Goal: Transaction & Acquisition: Purchase product/service

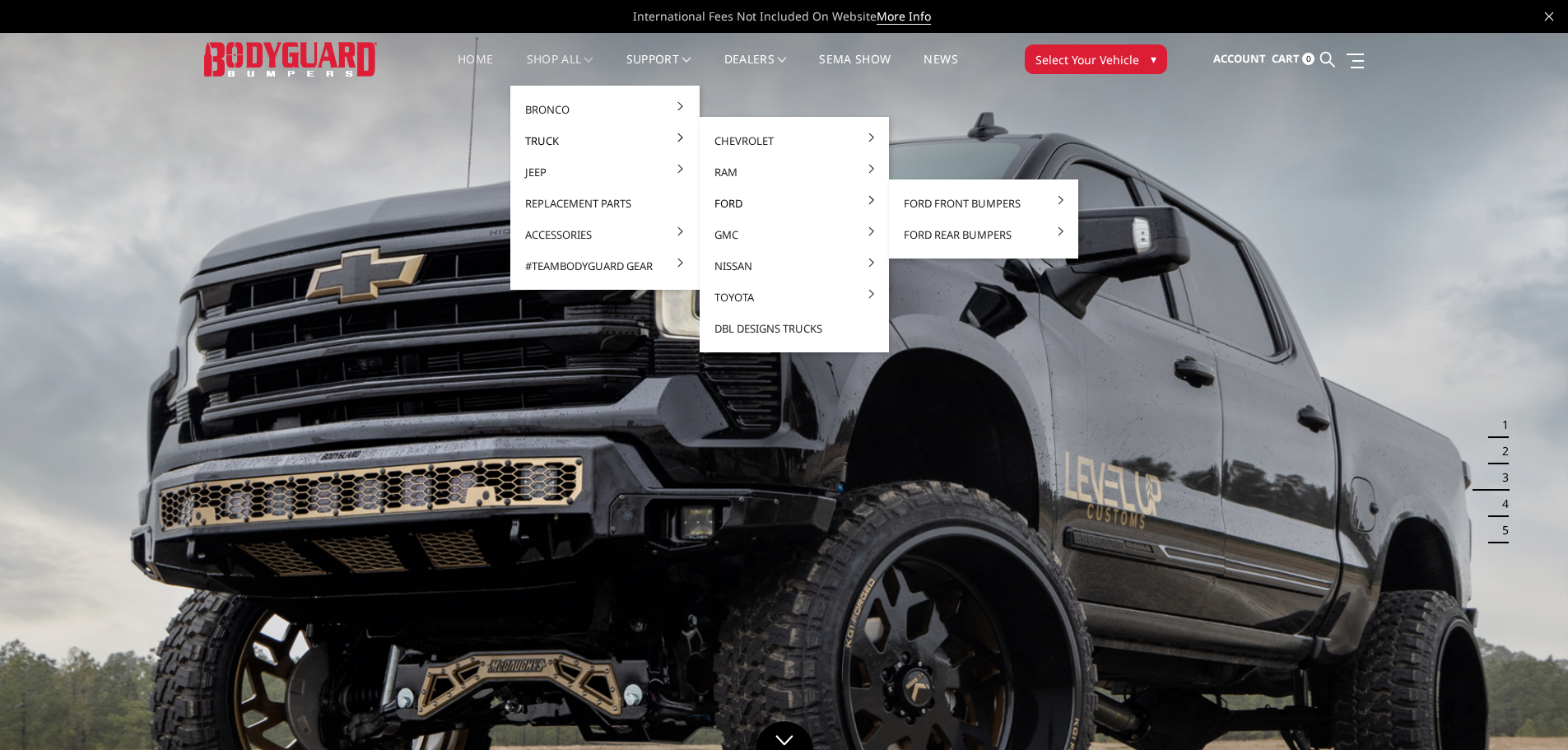
click at [734, 203] on link "Ford" at bounding box center [794, 203] width 177 height 31
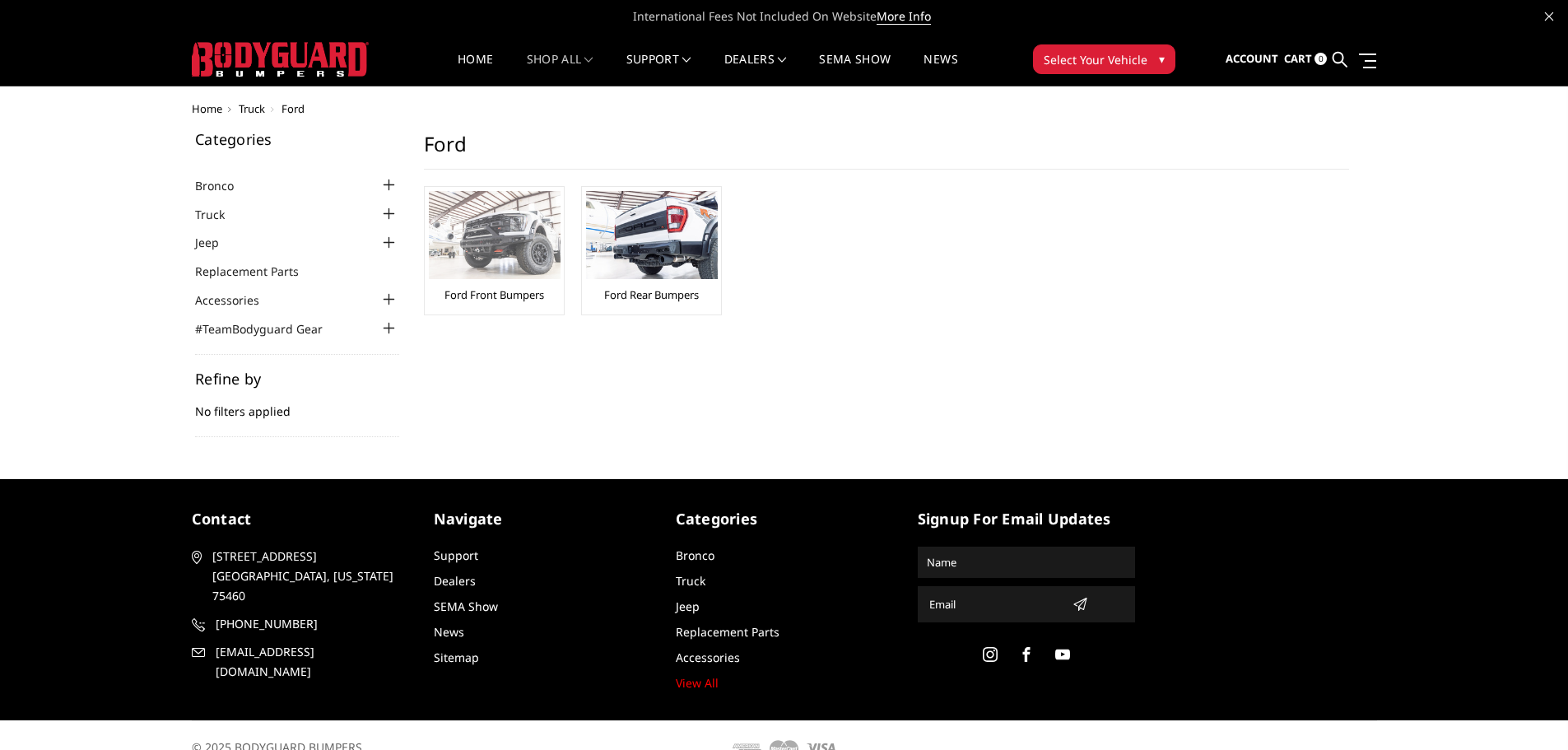
click at [471, 271] on img at bounding box center [494, 235] width 132 height 88
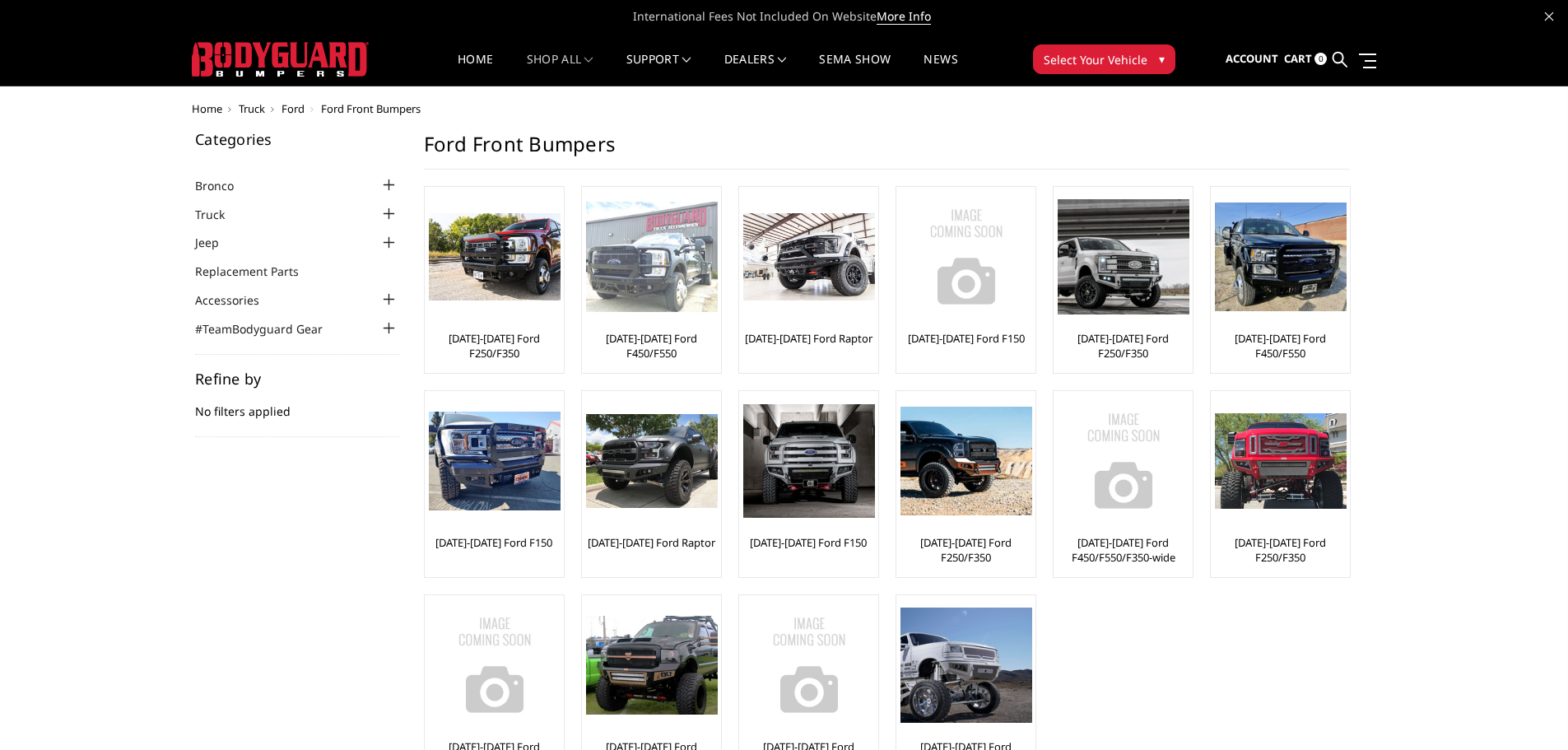
click at [642, 300] on img at bounding box center [652, 257] width 132 height 111
